Goal: Task Accomplishment & Management: Complete application form

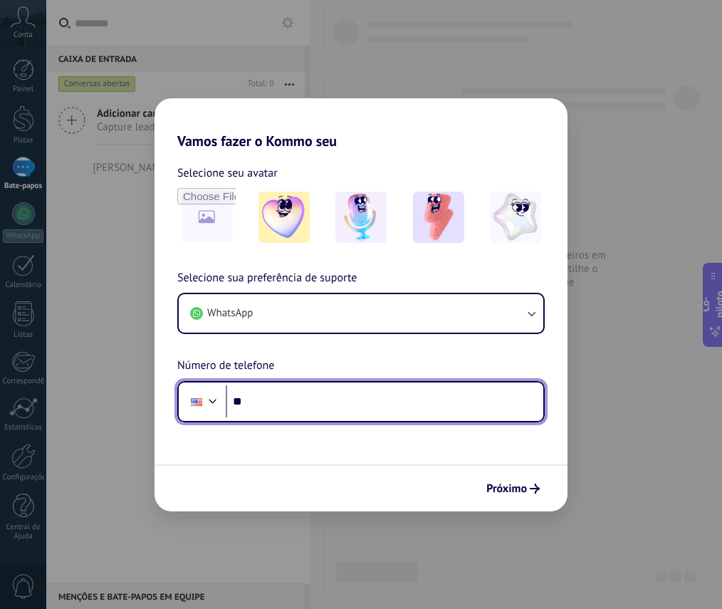
click at [202, 400] on div at bounding box center [196, 402] width 27 height 30
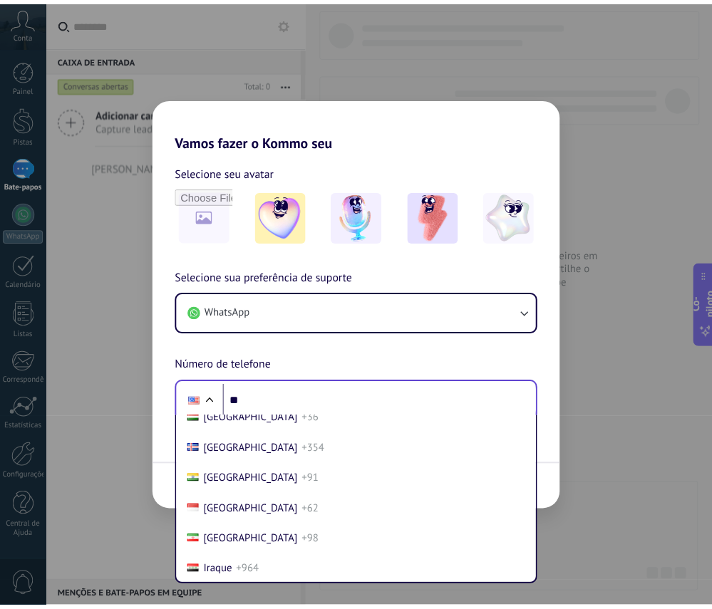
scroll to position [2476, 0]
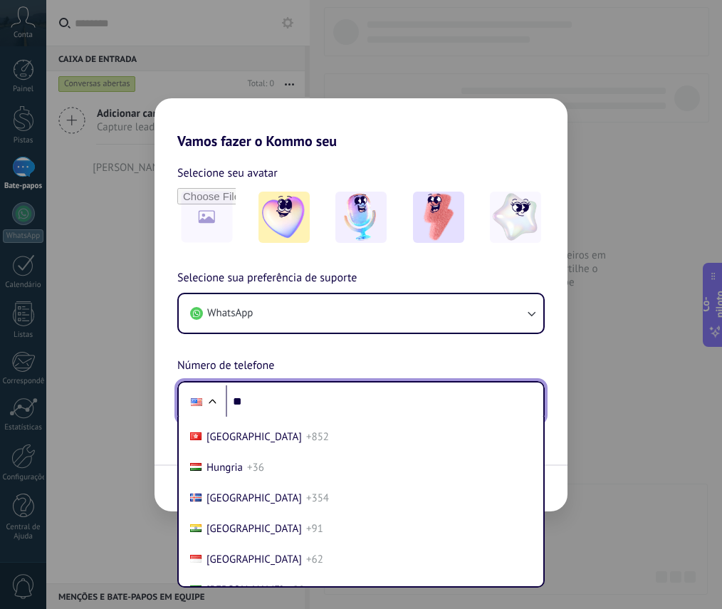
click at [301, 393] on input "**" at bounding box center [385, 401] width 318 height 33
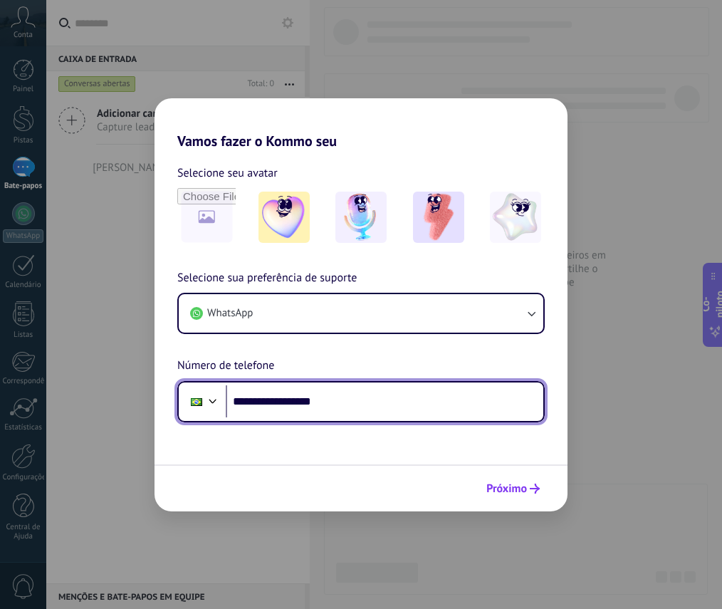
type input "**********"
click at [530, 487] on icon "submit" at bounding box center [535, 489] width 10 height 10
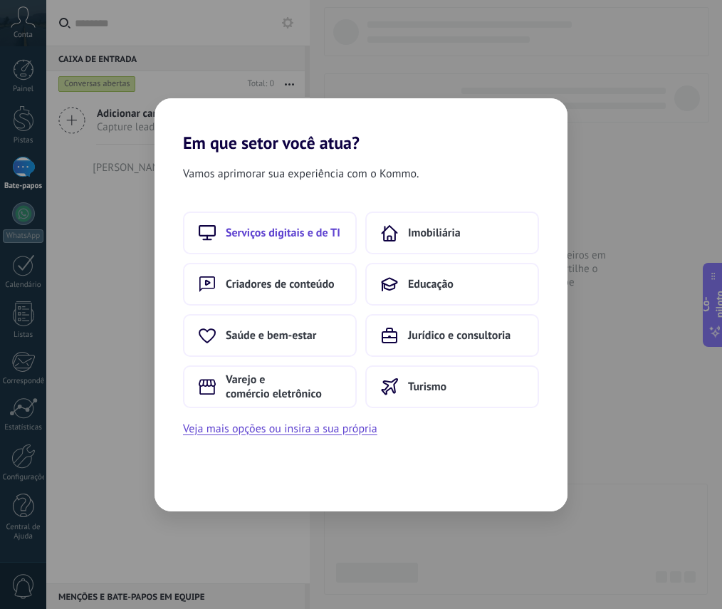
click at [262, 234] on font "Serviços digitais e de TI" at bounding box center [283, 233] width 115 height 14
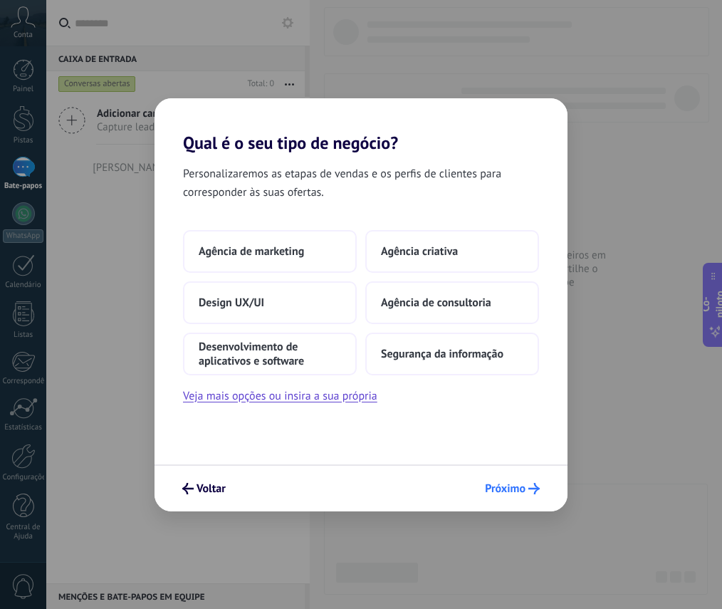
click at [536, 477] on button "Próximo" at bounding box center [513, 489] width 68 height 24
click at [291, 256] on font "Agência de marketing" at bounding box center [251, 251] width 105 height 14
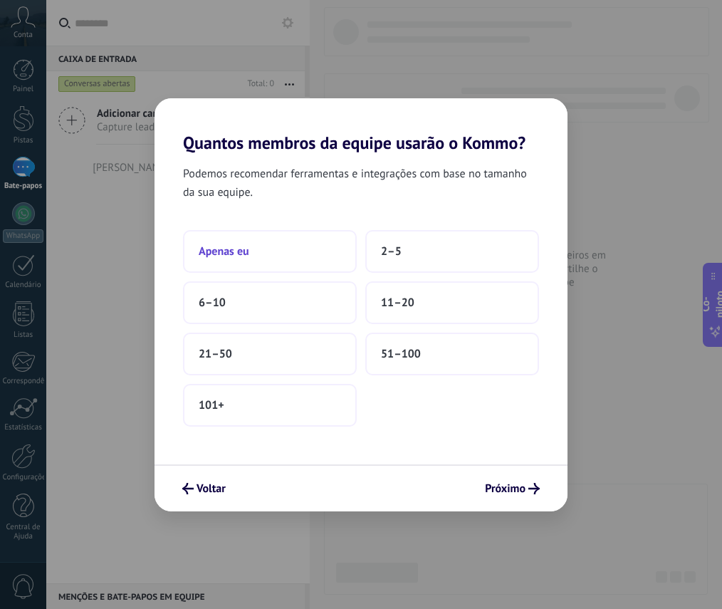
click at [238, 258] on button "Apenas eu" at bounding box center [270, 251] width 174 height 43
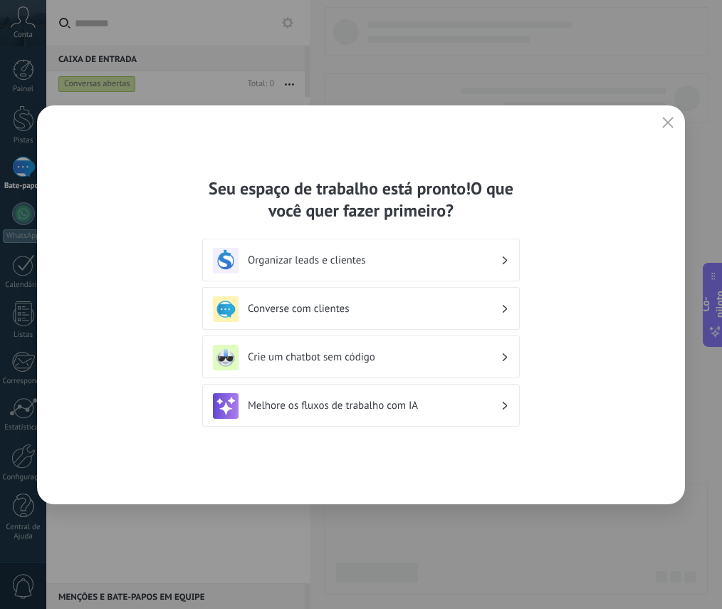
click at [342, 252] on div "Organizar leads e clientes" at bounding box center [361, 261] width 296 height 26
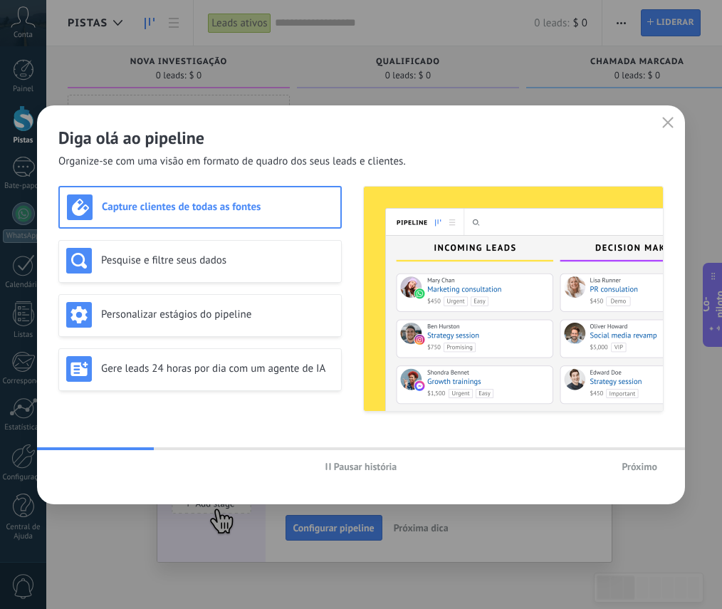
click at [654, 468] on font "Próximo" at bounding box center [640, 466] width 36 height 13
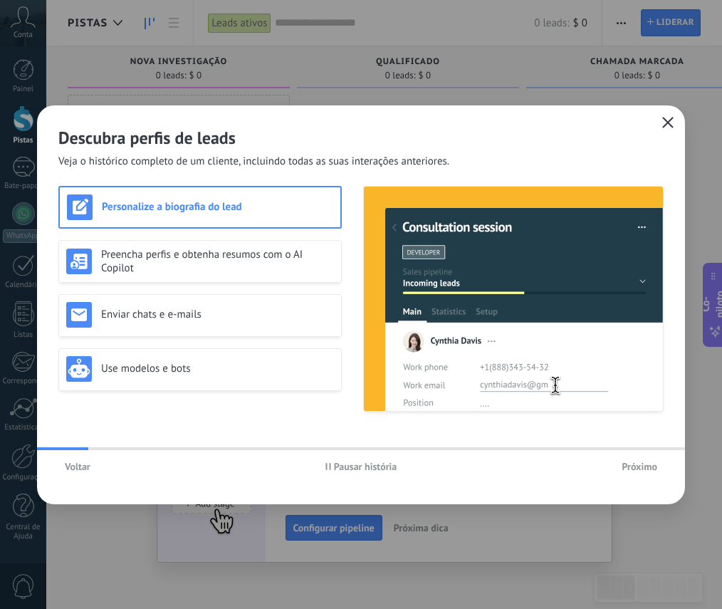
click at [667, 120] on icon "button" at bounding box center [667, 122] width 11 height 11
